Goal: Task Accomplishment & Management: Use online tool/utility

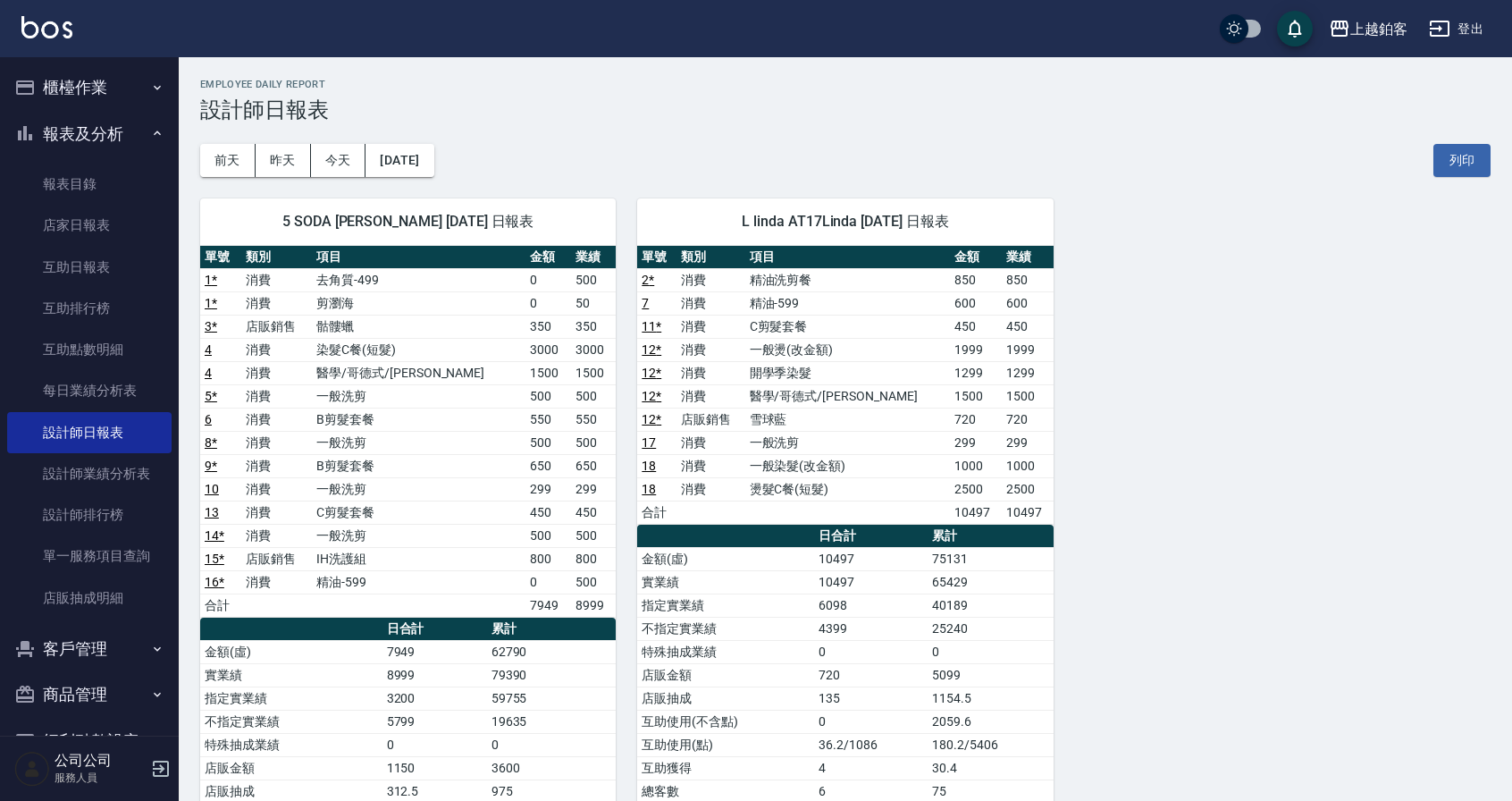
scroll to position [189, 0]
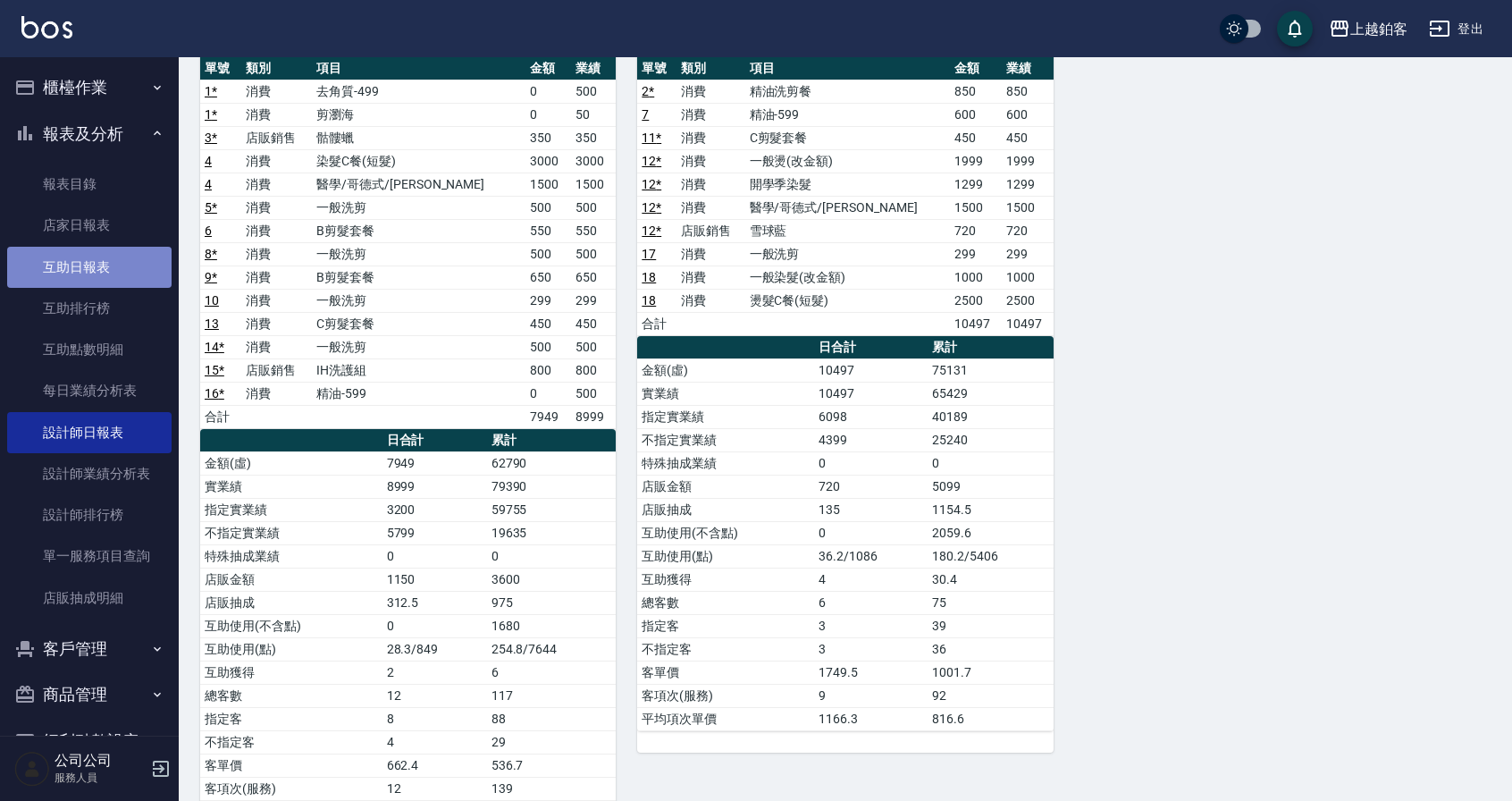
click at [125, 252] on link "互助日報表" at bounding box center [88, 267] width 164 height 41
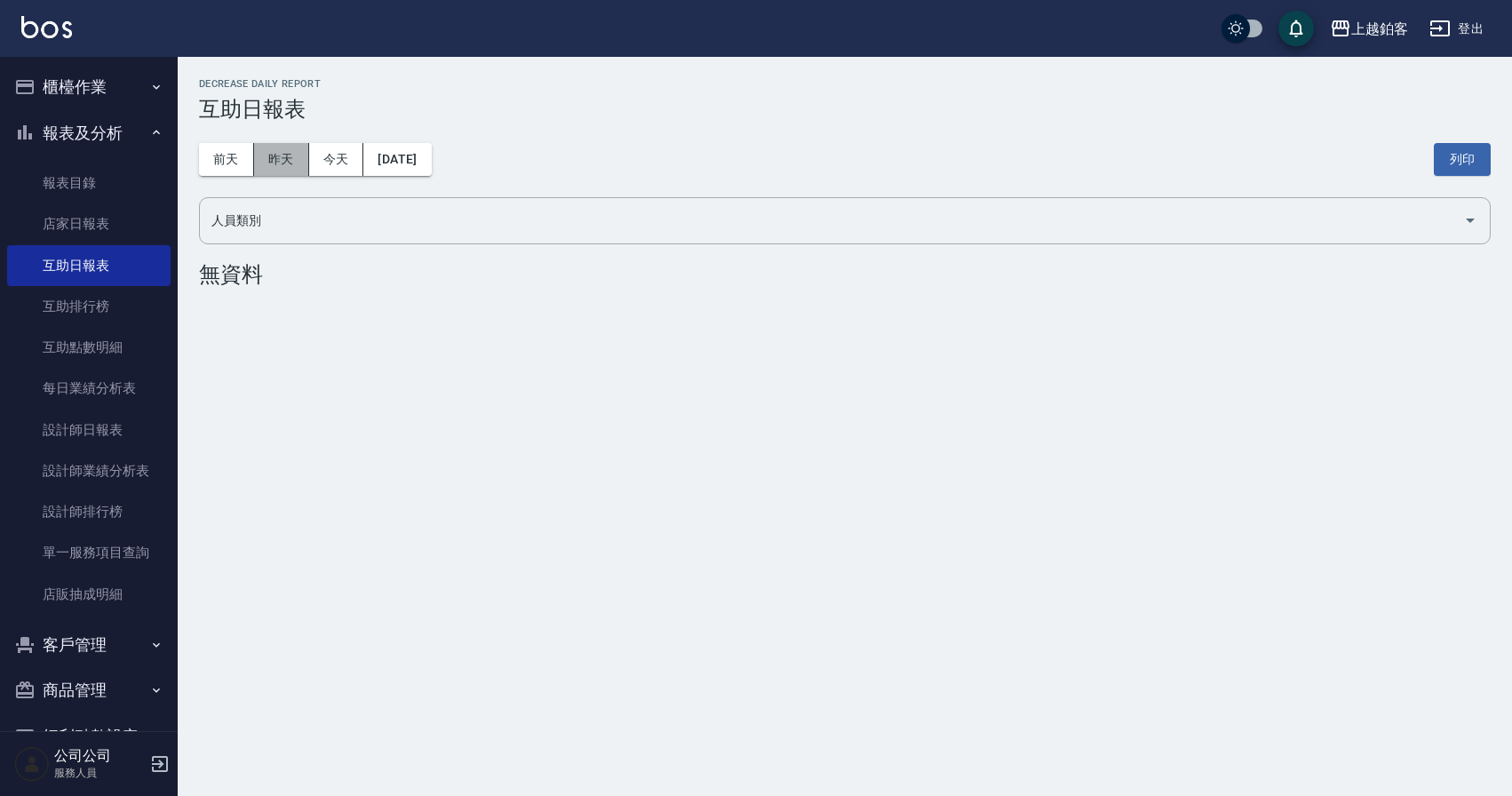
click at [274, 153] on button "昨天" at bounding box center [281, 159] width 55 height 32
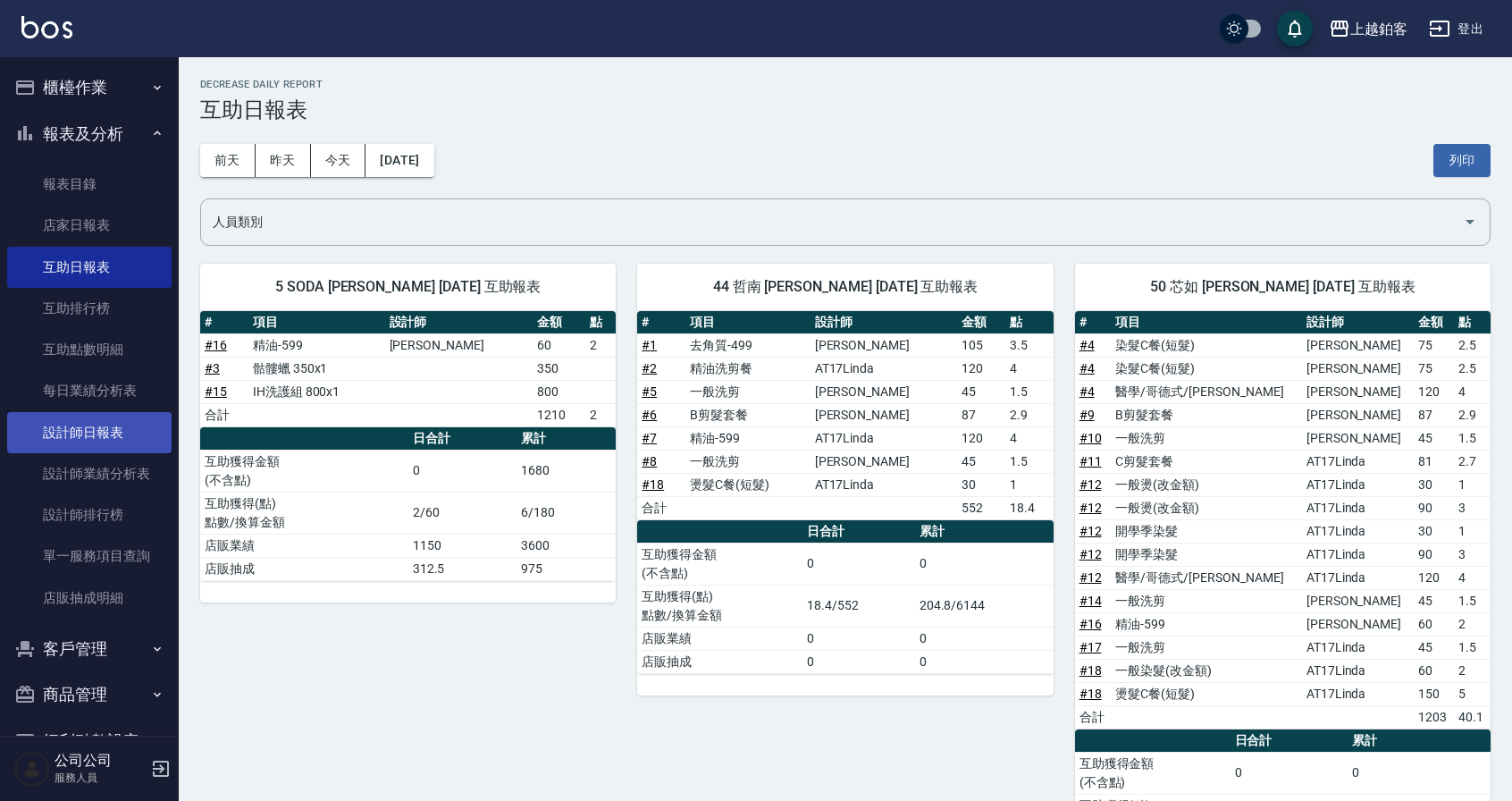
click at [73, 417] on link "設計師日報表" at bounding box center [88, 432] width 164 height 41
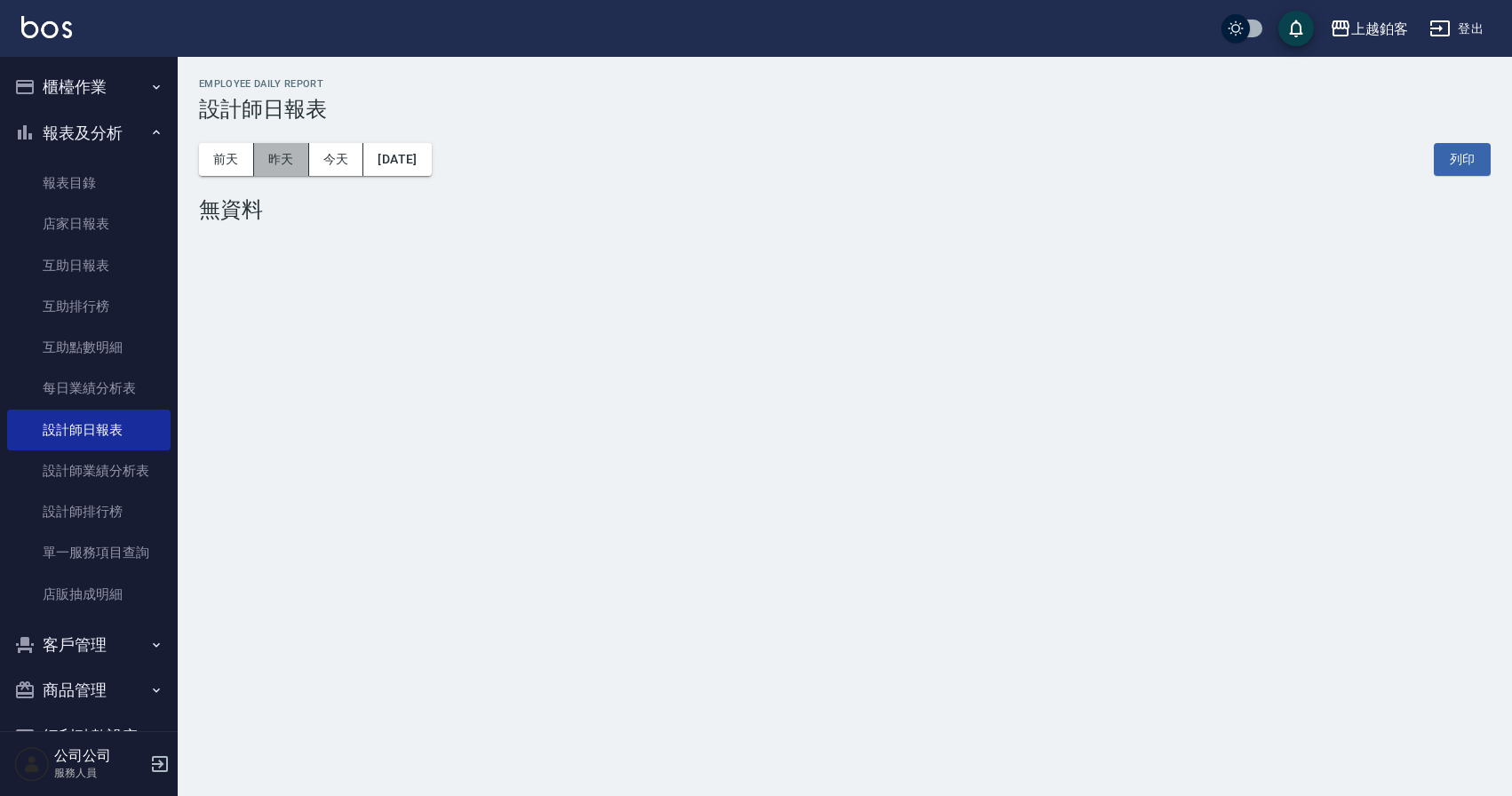
click at [284, 155] on button "昨天" at bounding box center [281, 159] width 55 height 32
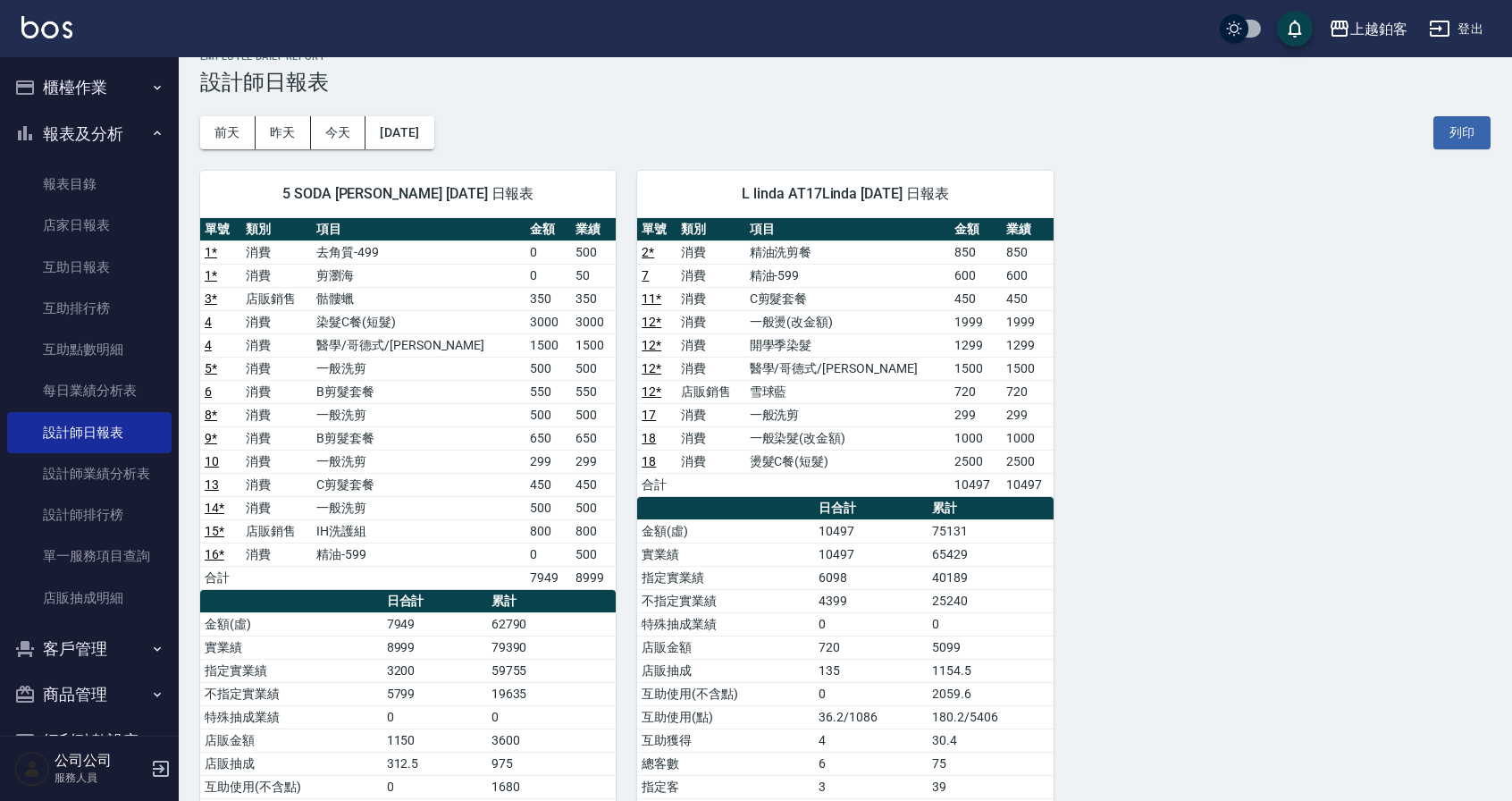
scroll to position [32, 0]
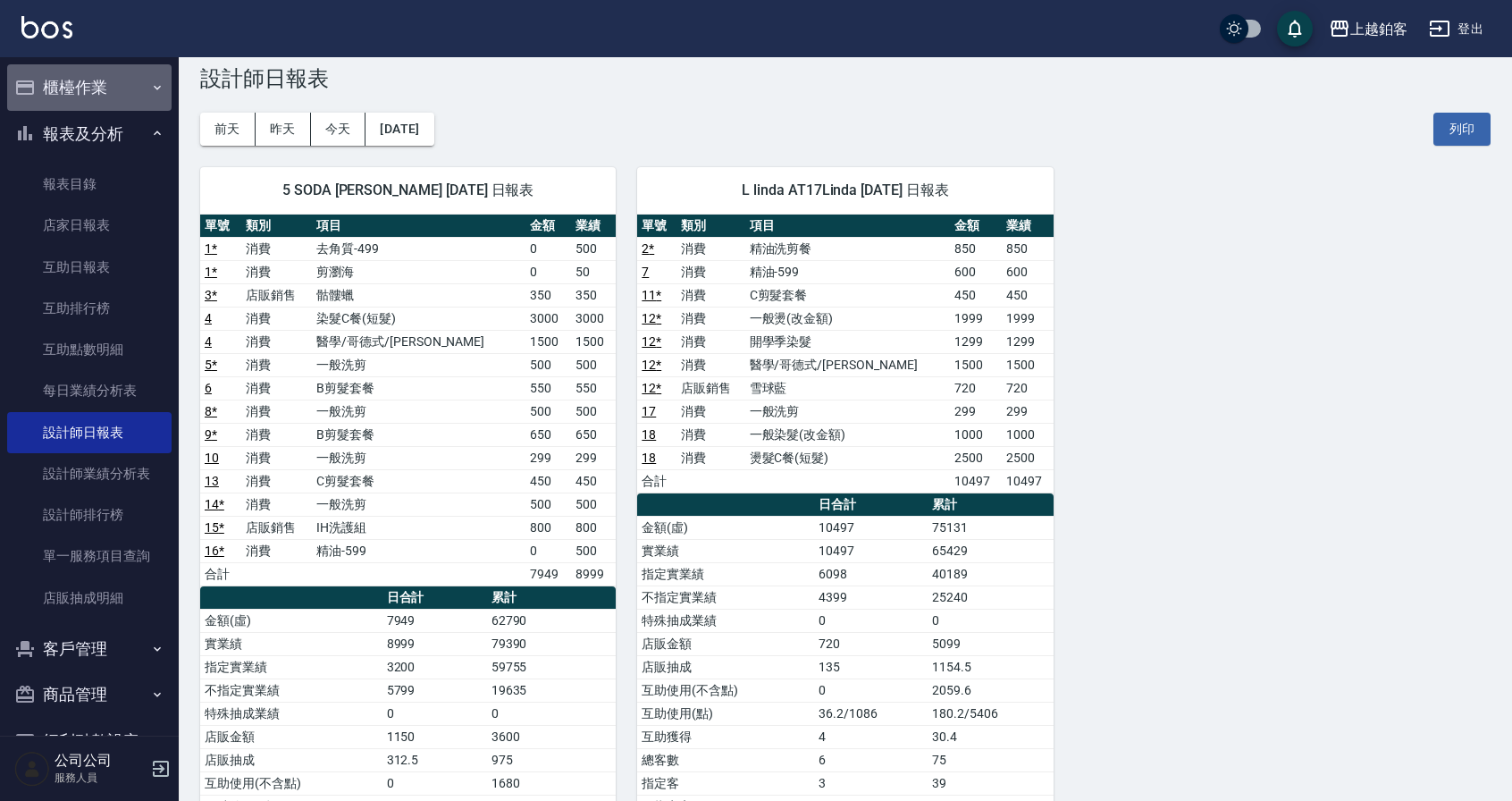
click at [104, 89] on button "櫃檯作業" at bounding box center [88, 87] width 164 height 46
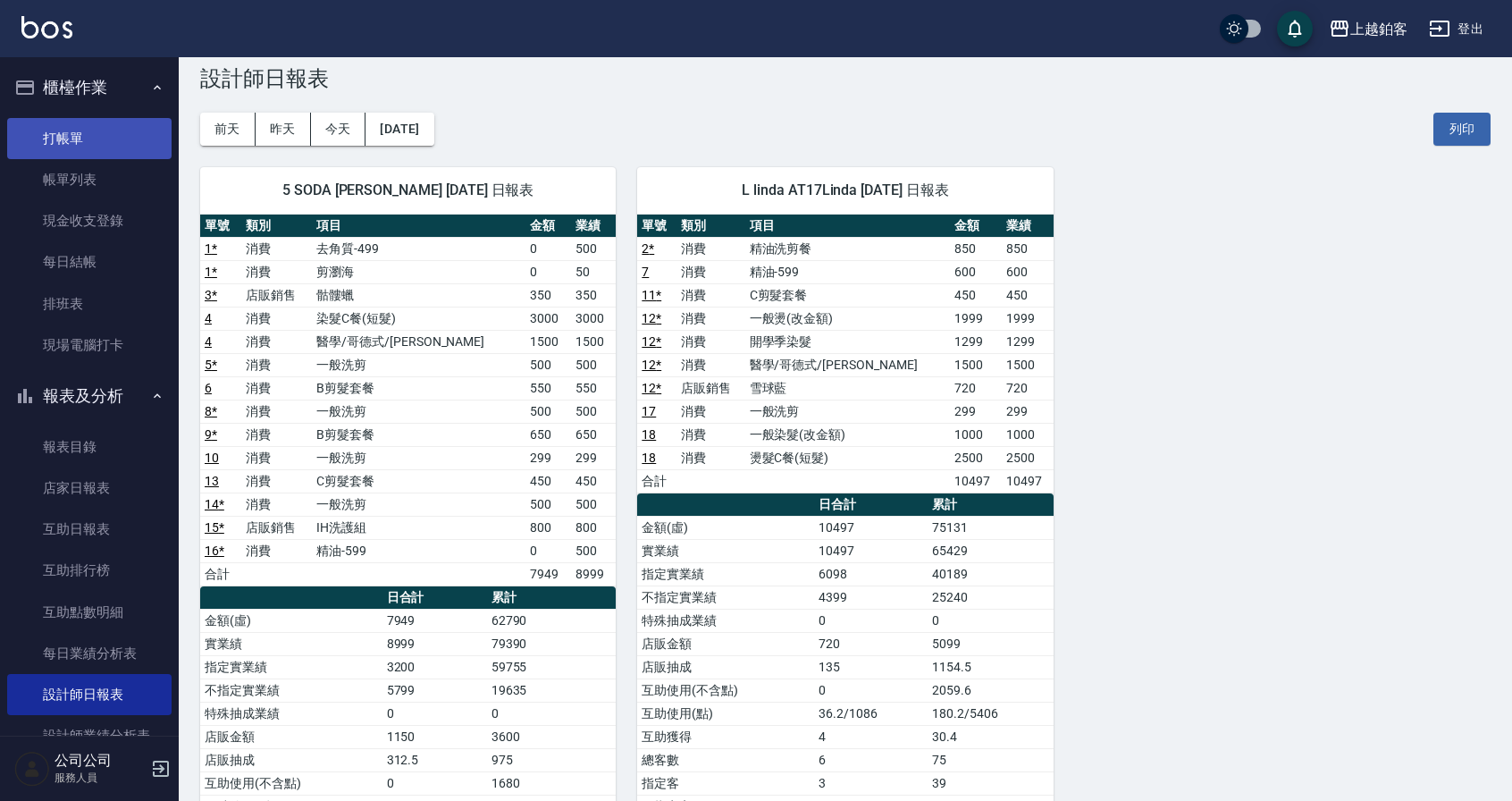
click at [129, 140] on link "打帳單" at bounding box center [88, 138] width 164 height 41
